Goal: Information Seeking & Learning: Learn about a topic

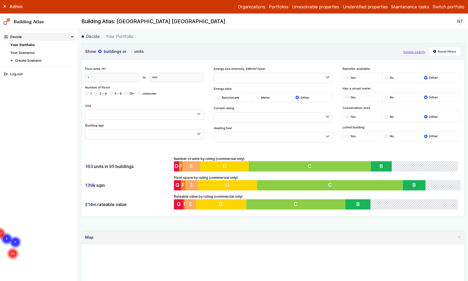
click at [447, 6] on button "Switch portfolio" at bounding box center [449, 7] width 32 height 6
click at [339, 42] on main "Decide Your Portfolio Show buildings or units Simple search Reset filters Floor…" at bounding box center [273, 154] width 390 height 251
click at [5, 7] on icon at bounding box center [5, 6] width 2 height 2
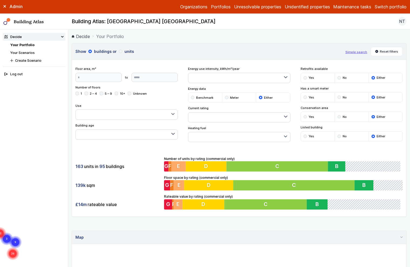
click at [187, 38] on ol "Decide Your Portfolio" at bounding box center [239, 36] width 335 height 7
drag, startPoint x: 100, startPoint y: 165, endPoint x: 113, endPoint y: 165, distance: 13.2
click at [113, 165] on div "163 units in 95 buildings" at bounding box center [117, 166] width 85 height 10
click at [127, 22] on h2 "Building Atlas: [GEOGRAPHIC_DATA] [GEOGRAPHIC_DATA]" at bounding box center [144, 21] width 144 height 7
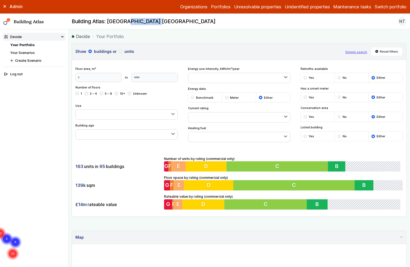
click at [127, 22] on h2 "Building Atlas: [GEOGRAPHIC_DATA] [GEOGRAPHIC_DATA]" at bounding box center [144, 21] width 144 height 7
click at [173, 29] on nav "Building Atlas Building Atlas: [GEOGRAPHIC_DATA] NT Log out" at bounding box center [205, 22] width 410 height 16
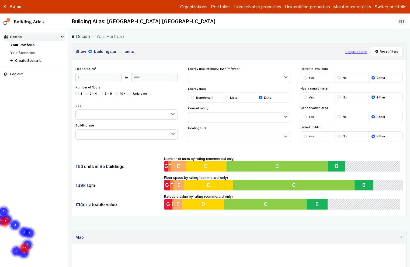
click at [226, 135] on button "button" at bounding box center [239, 137] width 102 height 10
click at [0, 0] on span "Gas" at bounding box center [0, 0] width 0 height 0
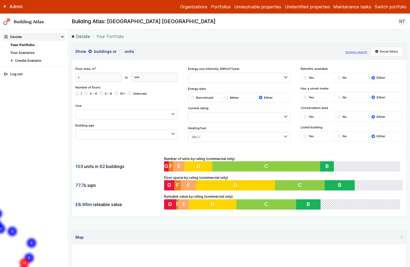
click at [301, 146] on div "Show buildings or units Simple search Reset filters Floor area, m² to Update Nu…" at bounding box center [239, 130] width 335 height 174
click at [0, 0] on button "Yes" at bounding box center [0, 0] width 0 height 0
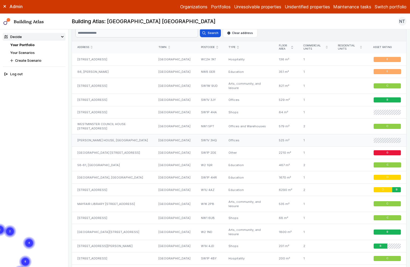
scroll to position [329, 0]
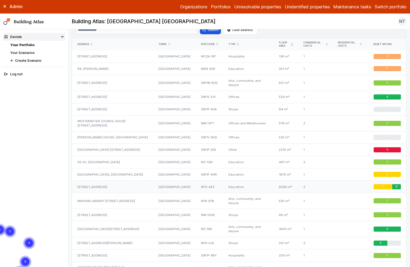
click at [144, 189] on div "[STREET_ADDRESS]" at bounding box center [112, 187] width 81 height 12
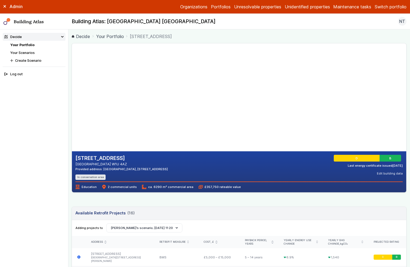
drag, startPoint x: 159, startPoint y: 87, endPoint x: 147, endPoint y: 94, distance: 13.3
click at [72, 94] on gmp-map-3d at bounding box center [72, 97] width 0 height 108
drag, startPoint x: 136, startPoint y: 118, endPoint x: 139, endPoint y: 120, distance: 3.6
click at [72, 120] on gmp-map-3d at bounding box center [72, 97] width 0 height 108
drag, startPoint x: 147, startPoint y: 124, endPoint x: 160, endPoint y: 125, distance: 12.9
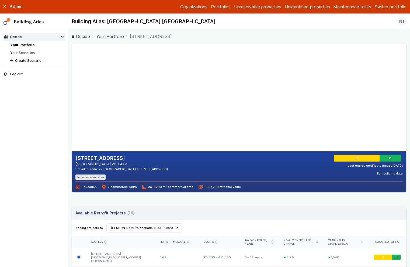
click at [72, 125] on gmp-map-3d at bounding box center [72, 97] width 0 height 108
click at [72, 113] on gmp-map-3d at bounding box center [72, 97] width 0 height 108
drag, startPoint x: 149, startPoint y: 123, endPoint x: 142, endPoint y: 127, distance: 8.0
click at [72, 127] on gmp-map-3d at bounding box center [72, 97] width 0 height 108
drag, startPoint x: 127, startPoint y: 125, endPoint x: 148, endPoint y: 121, distance: 21.9
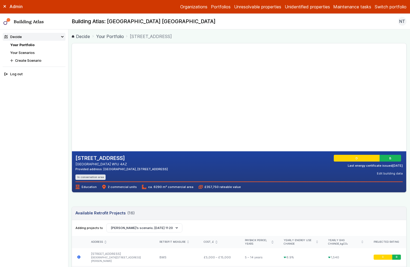
click at [72, 121] on gmp-map-3d at bounding box center [72, 97] width 0 height 108
drag, startPoint x: 135, startPoint y: 112, endPoint x: 136, endPoint y: 117, distance: 4.7
click at [72, 117] on gmp-map-3d at bounding box center [72, 97] width 0 height 108
drag, startPoint x: 148, startPoint y: 96, endPoint x: 157, endPoint y: 95, distance: 9.4
click at [72, 95] on gmp-map-3d at bounding box center [72, 97] width 0 height 108
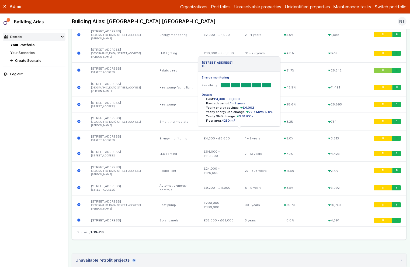
scroll to position [290, 0]
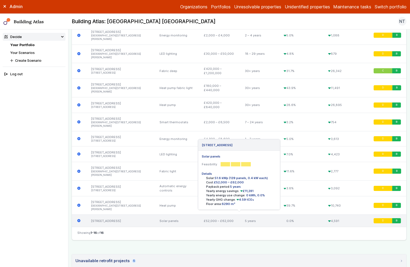
drag, startPoint x: 216, startPoint y: 195, endPoint x: 266, endPoint y: 196, distance: 49.9
click at [266, 196] on li "Yearly energy use change: 0 kWh, 0.0%" at bounding box center [241, 195] width 71 height 4
click at [252, 204] on li "Floor area: 6290 m²" at bounding box center [241, 204] width 71 height 4
drag, startPoint x: 252, startPoint y: 204, endPoint x: 252, endPoint y: 188, distance: 15.9
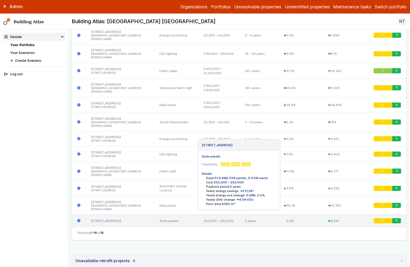
click at [252, 188] on ul "Solar: 51.6 kWp (129 panels, 0.4 kW each) Cost: £52,000 – £62,000 Payback perio…" at bounding box center [239, 191] width 75 height 30
click at [251, 193] on li "Yearly energy savings: £11,281" at bounding box center [241, 191] width 71 height 4
drag, startPoint x: 244, startPoint y: 192, endPoint x: 251, endPoint y: 191, distance: 7.3
click at [251, 191] on span "£11,281" at bounding box center [247, 191] width 14 height 4
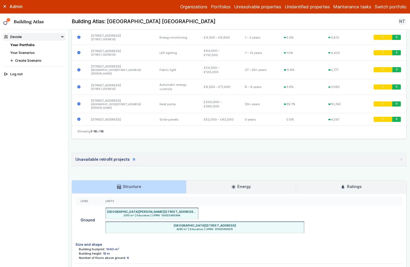
scroll to position [388, 0]
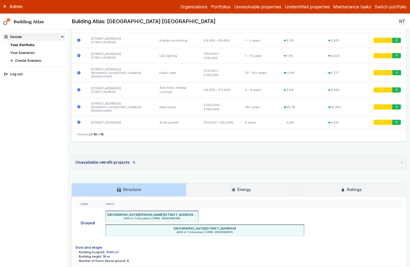
click at [259, 189] on link "Energy" at bounding box center [241, 189] width 109 height 13
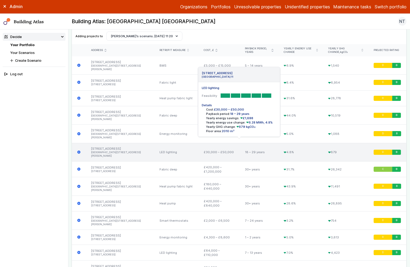
scroll to position [140, 0]
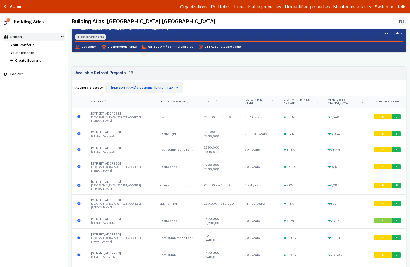
click at [161, 89] on button "[PERSON_NAME]’s scenario; [DATE] 11:20" at bounding box center [144, 87] width 76 height 9
click at [165, 87] on button "[PERSON_NAME]’s scenario; [DATE] 11:20" at bounding box center [144, 87] width 76 height 9
click at [24, 51] on link "Your Scenarios" at bounding box center [22, 53] width 25 height 4
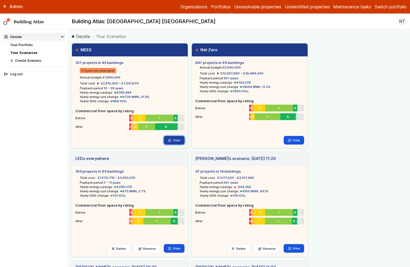
click at [172, 140] on link "View" at bounding box center [174, 140] width 21 height 9
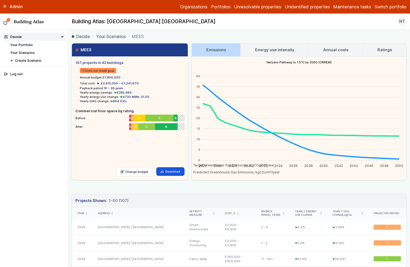
drag, startPoint x: 76, startPoint y: 63, endPoint x: 121, endPoint y: 64, distance: 44.5
click at [121, 64] on h5 "107 projects in 43 buildings" at bounding box center [129, 62] width 109 height 5
click at [98, 82] on summary "£2,810,050 – £7,341,670" at bounding box center [118, 83] width 41 height 4
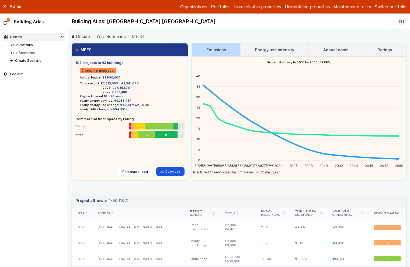
click at [262, 49] on h3 "Energy use intensity" at bounding box center [274, 50] width 39 height 6
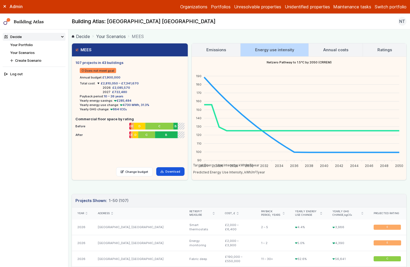
click at [329, 49] on h3 "Annual costs" at bounding box center [335, 50] width 25 height 6
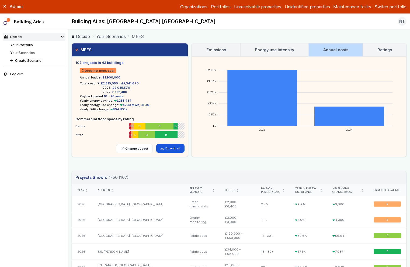
click at [385, 49] on h3 "Ratings" at bounding box center [385, 50] width 15 height 6
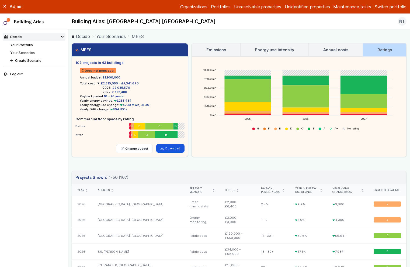
click at [25, 53] on link "Your Scenarios" at bounding box center [22, 53] width 25 height 4
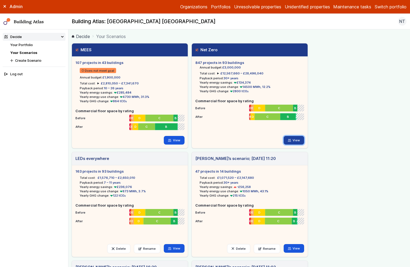
click at [294, 138] on link "View" at bounding box center [294, 140] width 21 height 9
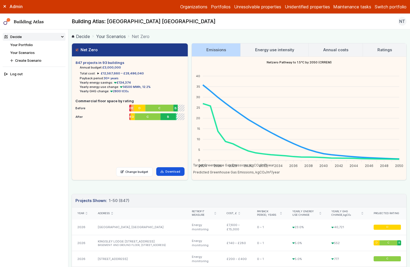
click at [98, 73] on summary "£12,567,660 – £28,496,040" at bounding box center [121, 73] width 46 height 4
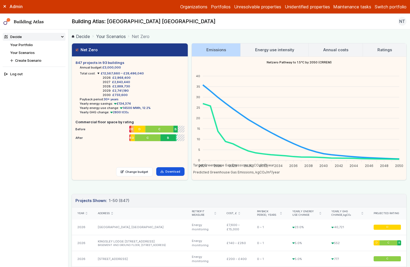
click at [383, 49] on h3 "Ratings" at bounding box center [385, 50] width 15 height 6
